Goal: Entertainment & Leisure: Consume media (video, audio)

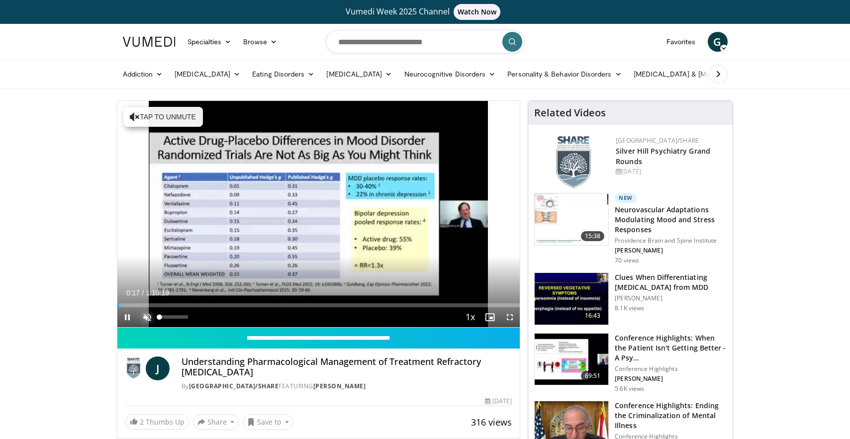
click at [149, 317] on span "Video Player" at bounding box center [147, 317] width 20 height 20
drag, startPoint x: 125, startPoint y: 306, endPoint x: 104, endPoint y: 303, distance: 20.6
drag, startPoint x: 122, startPoint y: 306, endPoint x: 114, endPoint y: 306, distance: 8.5
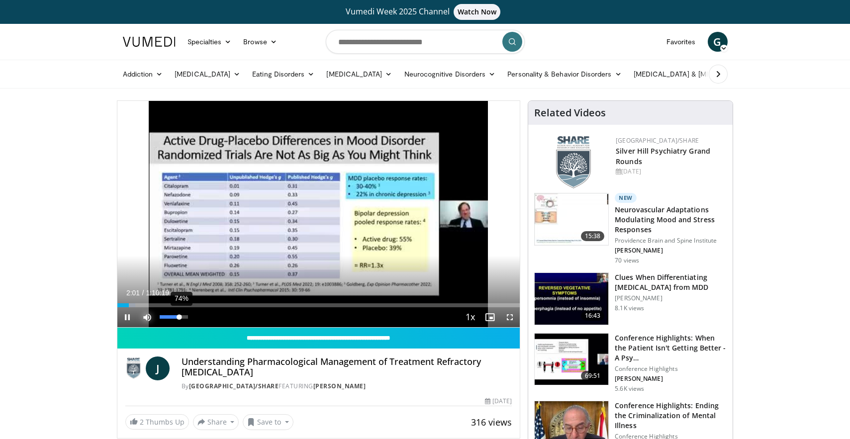
drag, startPoint x: 187, startPoint y: 319, endPoint x: 180, endPoint y: 320, distance: 7.0
click at [180, 319] on div "Volume Level" at bounding box center [170, 316] width 20 height 3
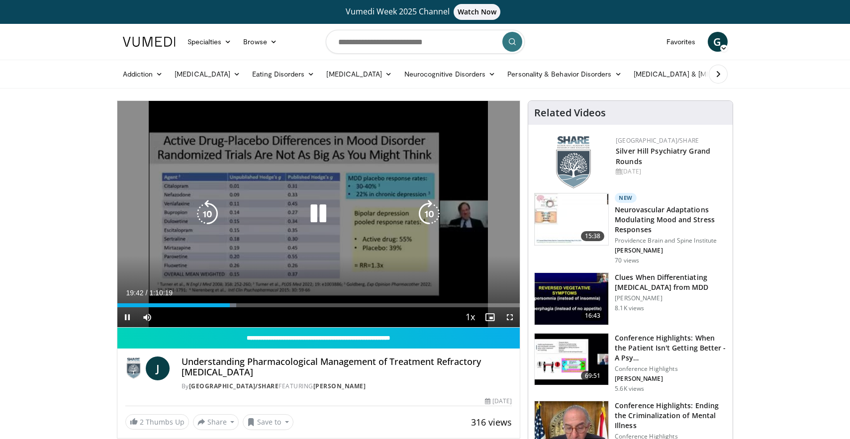
click at [361, 249] on div "10 seconds Tap to unmute" at bounding box center [318, 214] width 403 height 226
click at [312, 213] on icon "Video Player" at bounding box center [318, 214] width 28 height 28
click at [324, 219] on icon "Video Player" at bounding box center [318, 214] width 28 height 28
click at [330, 222] on icon "Video Player" at bounding box center [318, 214] width 28 height 28
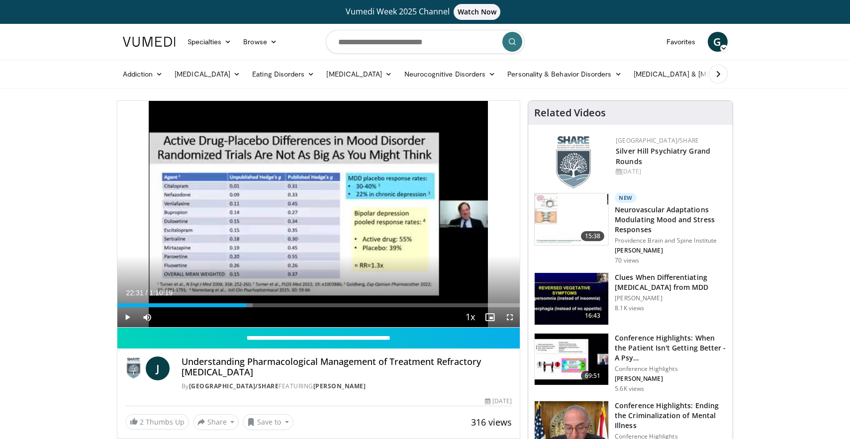
click at [318, 220] on div "10 seconds Tap to unmute" at bounding box center [318, 214] width 403 height 226
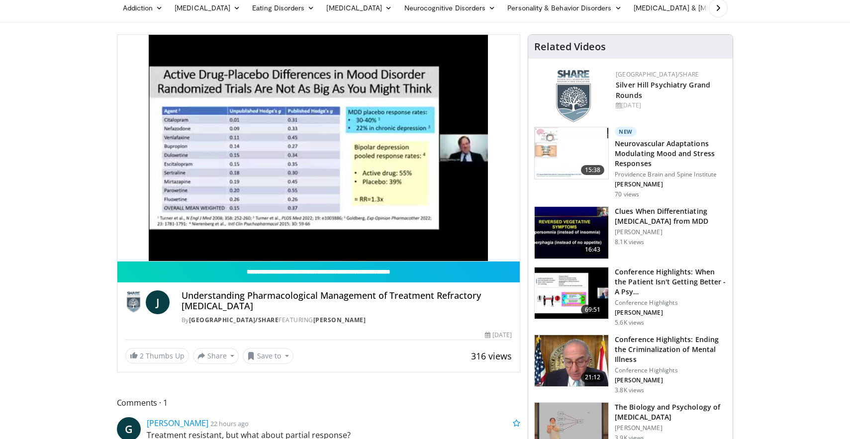
scroll to position [51, 0]
